Goal: Task Accomplishment & Management: Use online tool/utility

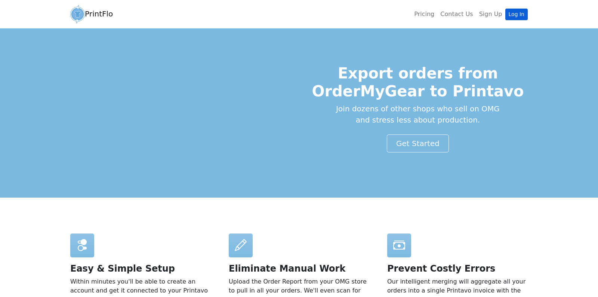
click at [515, 12] on link "Log In" at bounding box center [516, 15] width 22 height 12
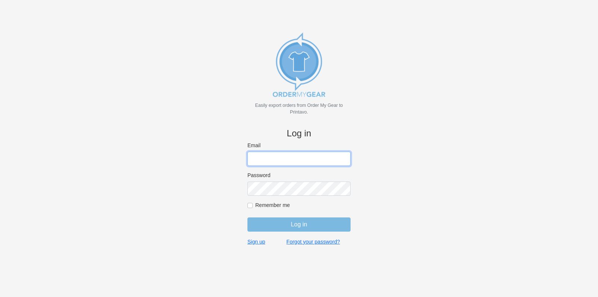
type input "[EMAIL_ADDRESS][DOMAIN_NAME]"
click at [286, 227] on input "Log in" at bounding box center [298, 224] width 103 height 14
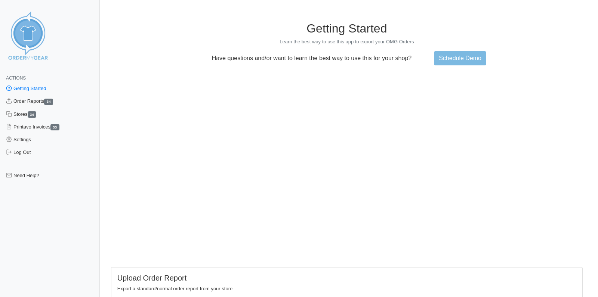
click at [37, 101] on link "Order Reports 34" at bounding box center [50, 101] width 100 height 13
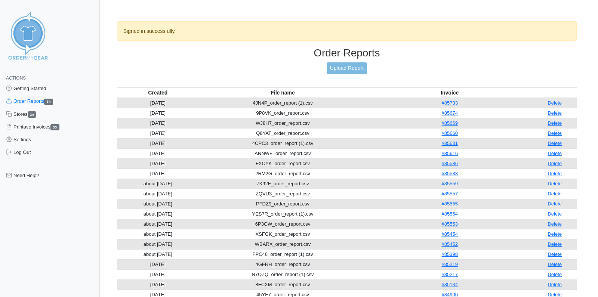
click at [350, 68] on link "Upload Report" at bounding box center [347, 68] width 40 height 12
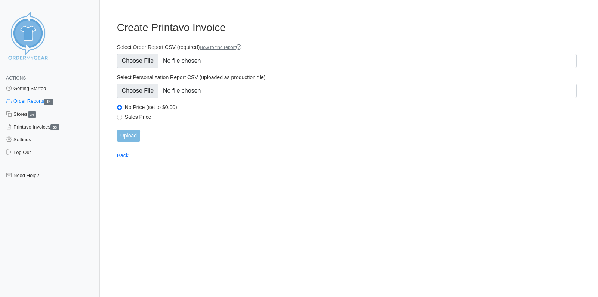
click at [121, 118] on input "Sales Price" at bounding box center [119, 117] width 5 height 5
radio input "true"
click at [145, 61] on input "Select Order Report CSV (required) How to find report" at bounding box center [347, 61] width 460 height 14
type input "C:\fakepath\34M6J_order_report.csv"
click at [124, 134] on input "Upload" at bounding box center [128, 136] width 23 height 12
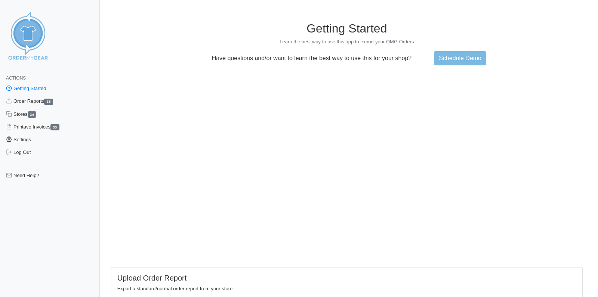
click at [26, 139] on link "Settings" at bounding box center [50, 139] width 100 height 13
